Goal: Task Accomplishment & Management: Complete application form

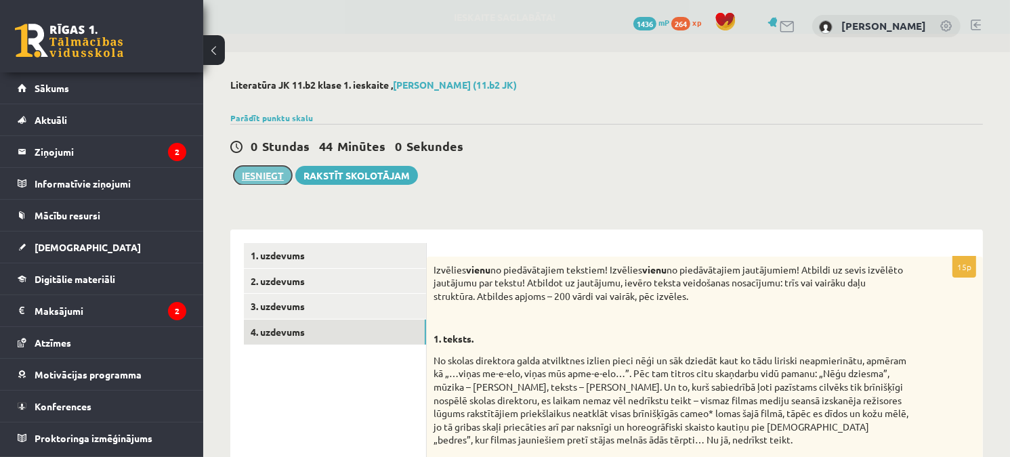
click at [244, 184] on button "Iesniegt" at bounding box center [263, 175] width 58 height 19
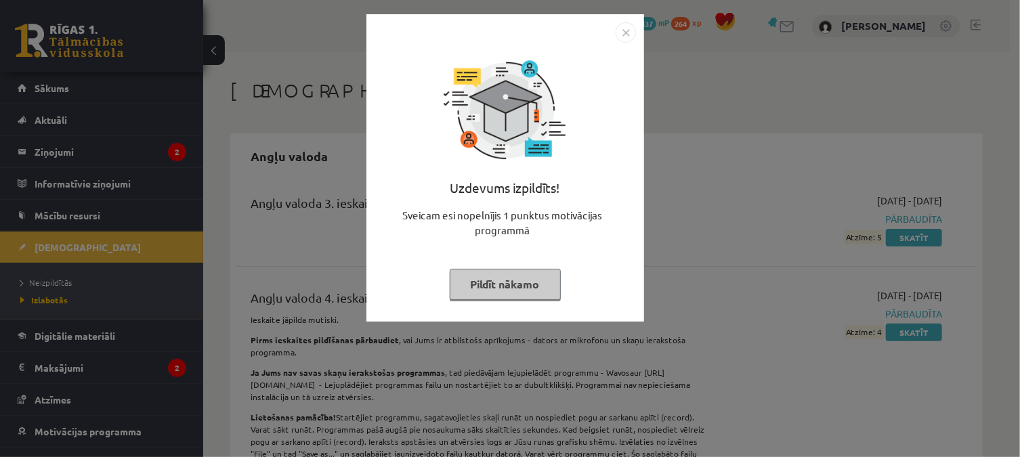
click at [522, 287] on button "Pildīt nākamo" at bounding box center [505, 284] width 111 height 31
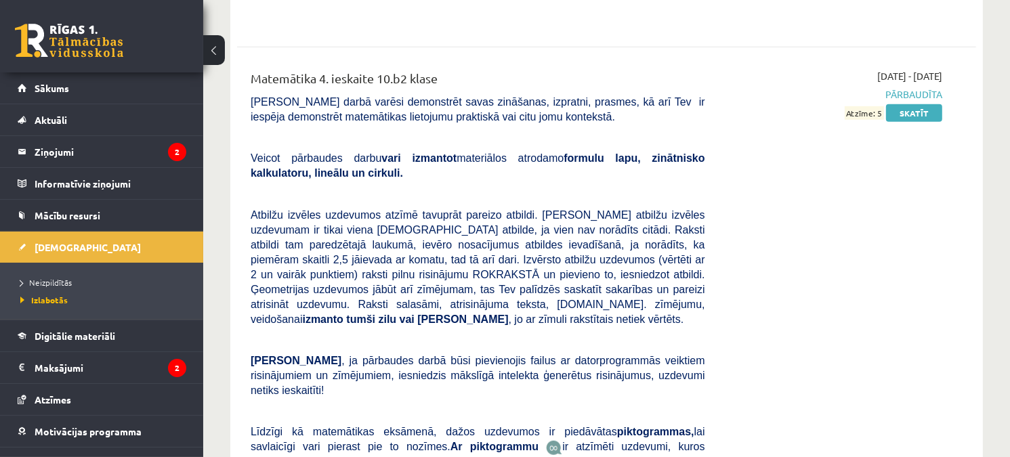
scroll to position [5824, 0]
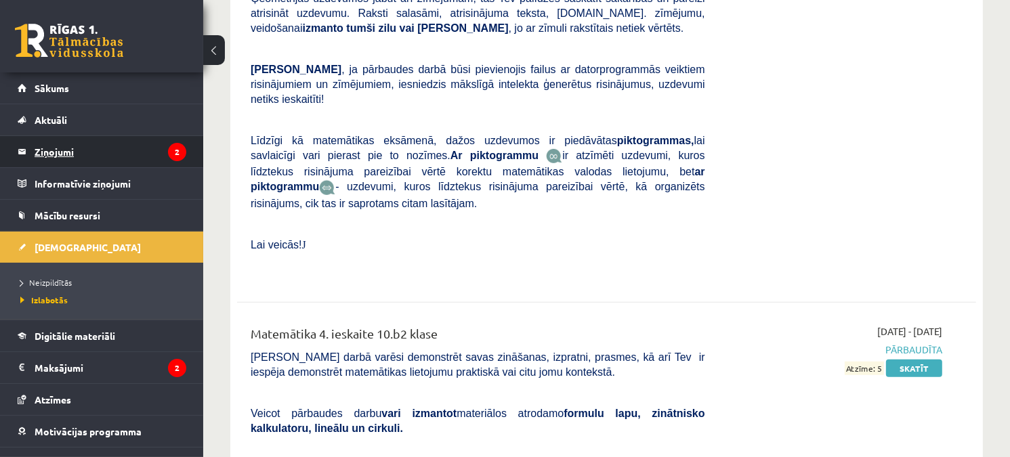
click at [98, 140] on legend "Ziņojumi 2" at bounding box center [111, 151] width 152 height 31
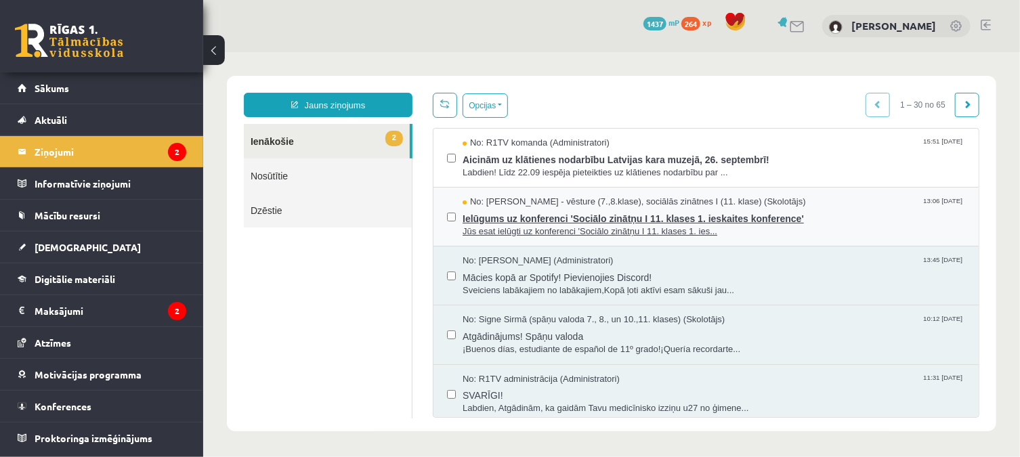
click at [650, 221] on span "Ielūgums uz konferenci 'Sociālo zinātņu I 11. klases 1. ieskaites konference'" at bounding box center [713, 216] width 502 height 17
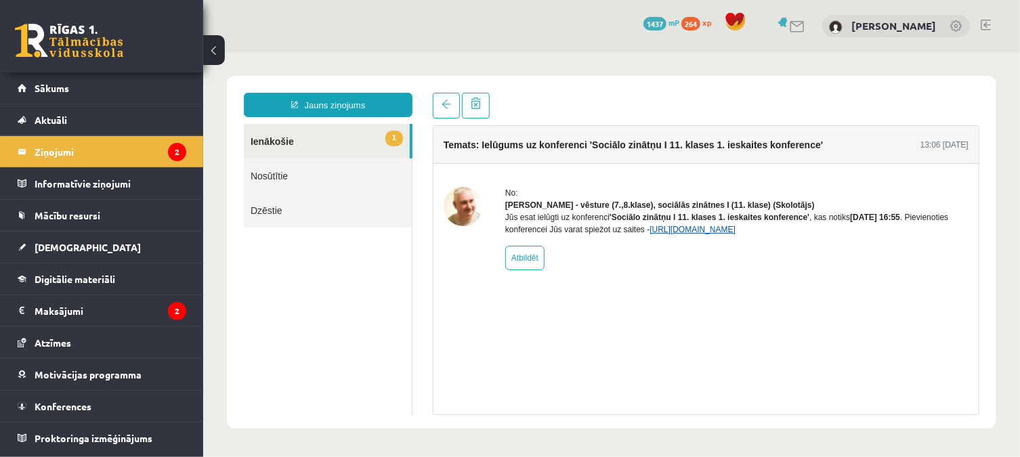
click at [731, 234] on link "[URL][DOMAIN_NAME]" at bounding box center [692, 228] width 86 height 9
click at [324, 133] on link "1 Ienākošie" at bounding box center [326, 140] width 166 height 35
click at [71, 145] on legend "Ziņojumi 2" at bounding box center [111, 151] width 152 height 31
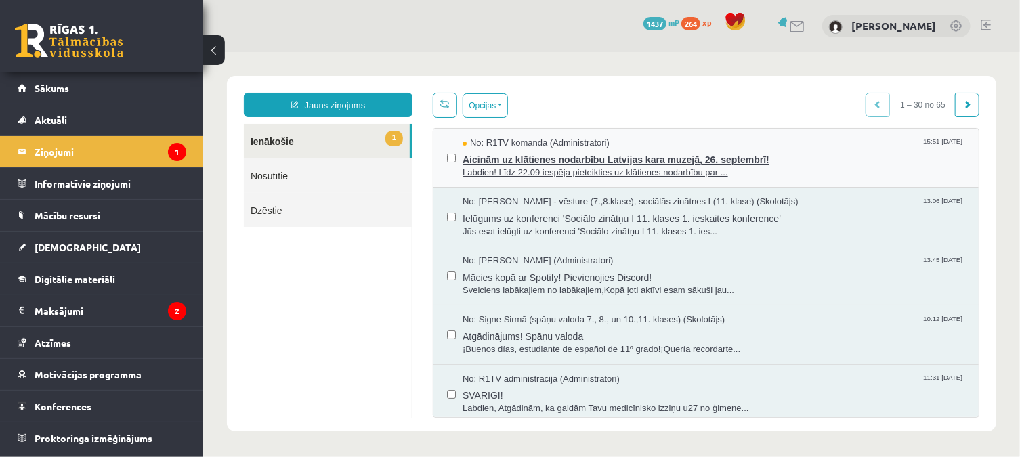
click at [556, 171] on span "Labdien! Līdz 22.09 iespēja pieteikties uz klātienes nodarbību par ..." at bounding box center [713, 172] width 502 height 13
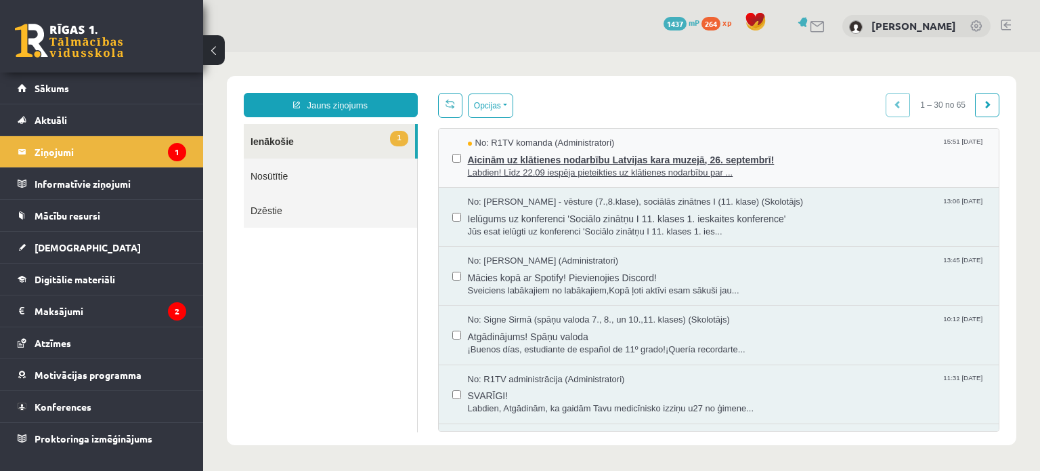
click at [625, 177] on span "Labdien! Līdz 22.09 iespēja pieteikties uz klātienes nodarbību par ..." at bounding box center [727, 173] width 518 height 13
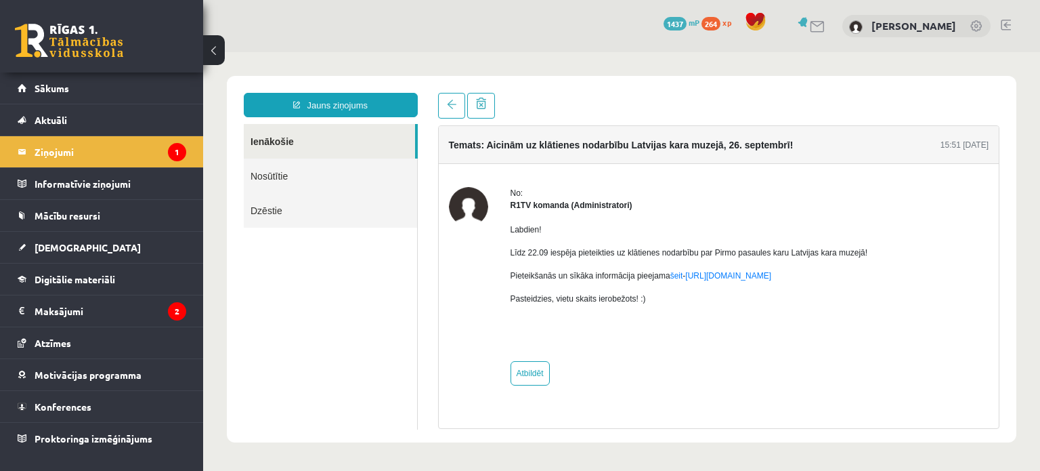
click at [55, 30] on link at bounding box center [69, 41] width 108 height 34
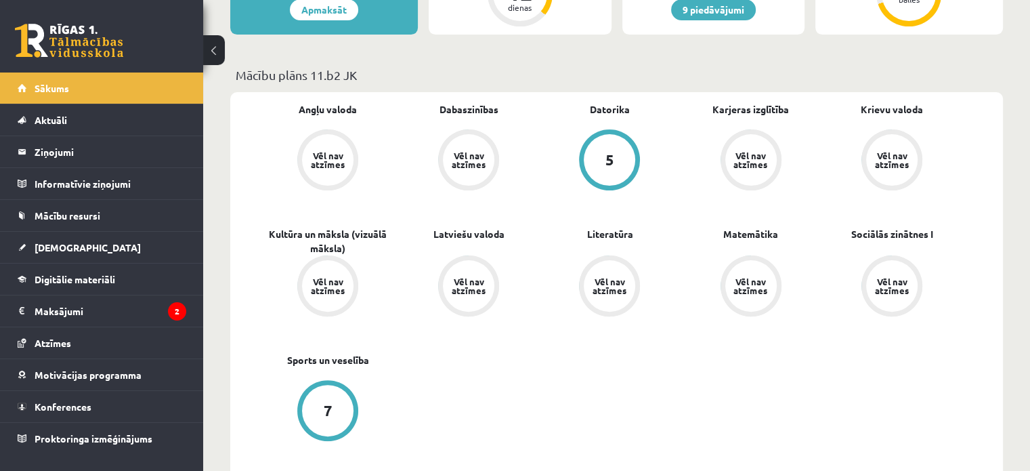
scroll to position [112, 0]
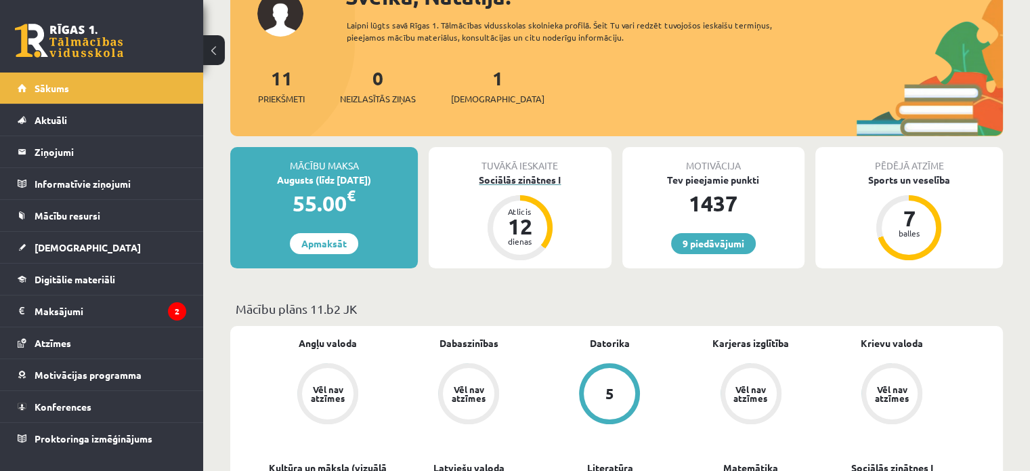
click at [519, 181] on div "Sociālās zinātnes I" at bounding box center [520, 180] width 182 height 14
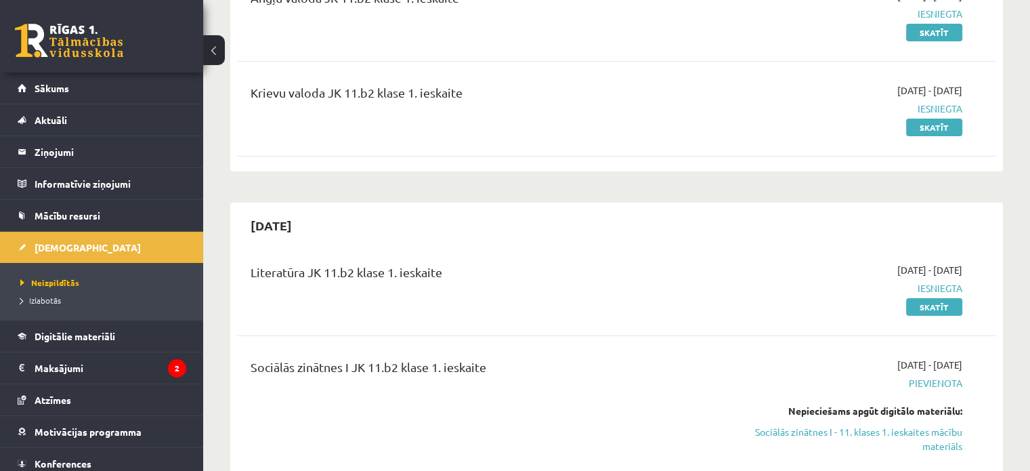
scroll to position [339, 0]
